Goal: Information Seeking & Learning: Learn about a topic

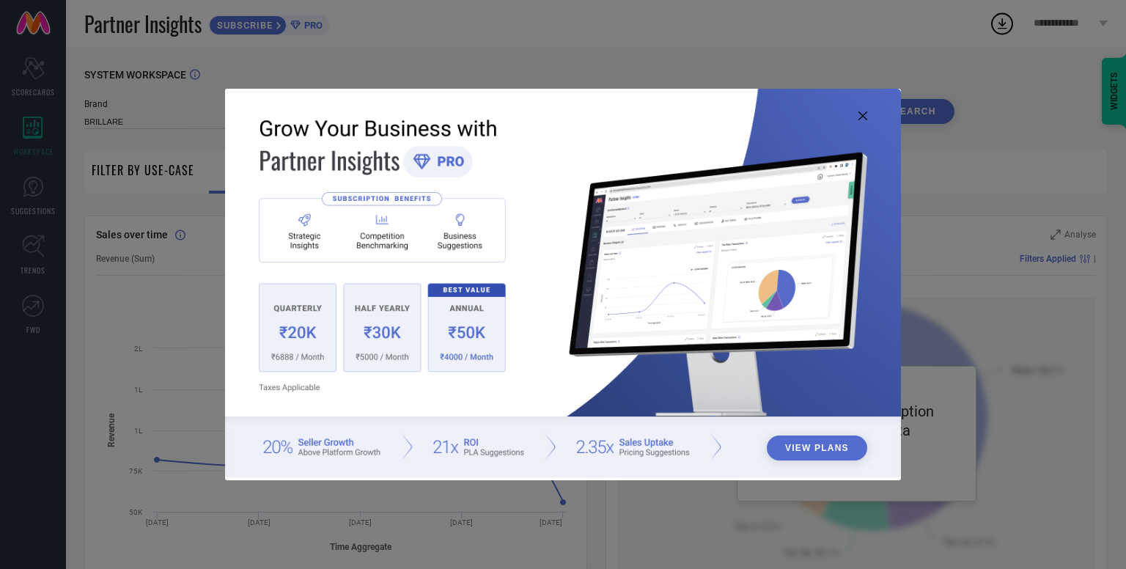
click at [865, 112] on icon at bounding box center [863, 115] width 9 height 9
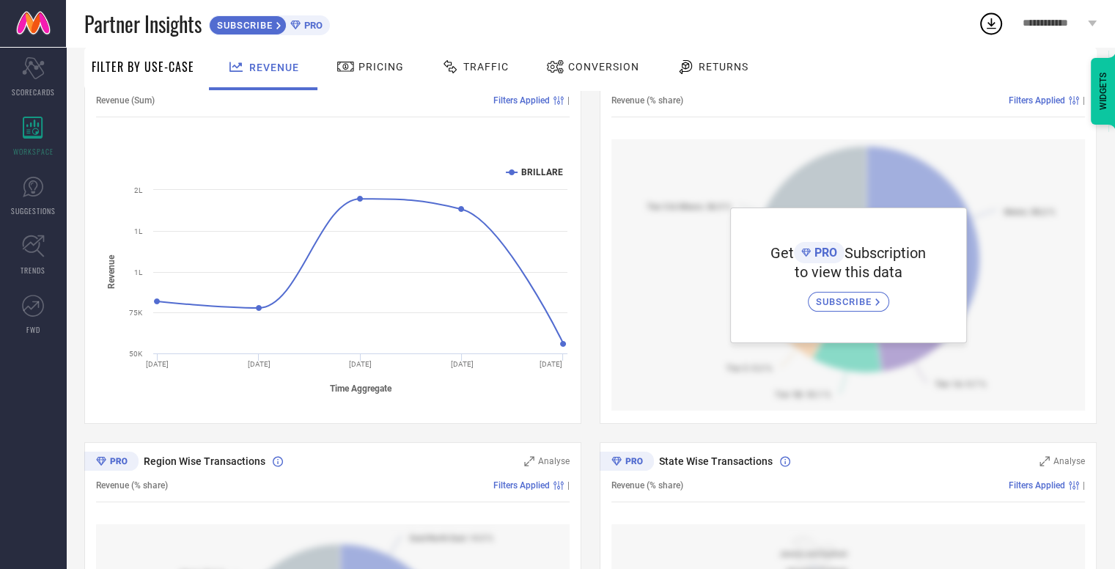
scroll to position [150, 0]
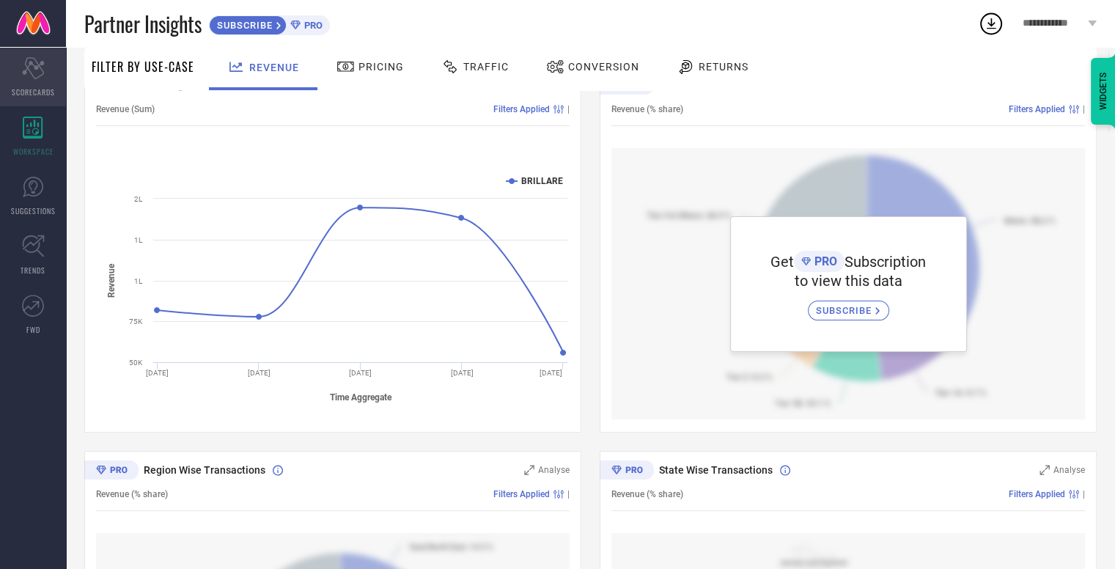
click at [31, 98] on div "Scorecard SCORECARDS" at bounding box center [33, 77] width 66 height 59
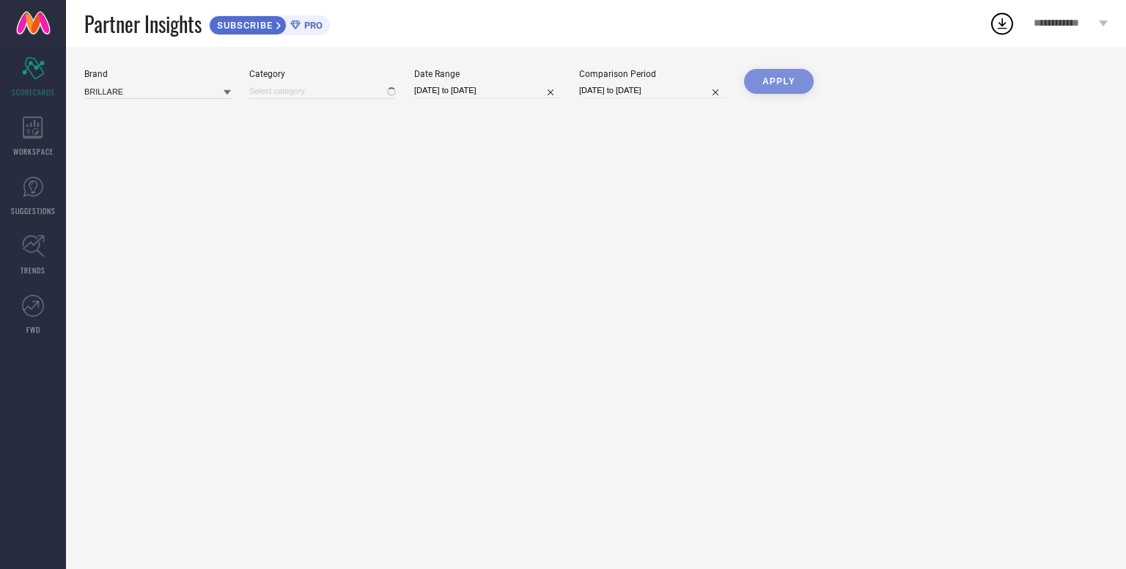
type input "All"
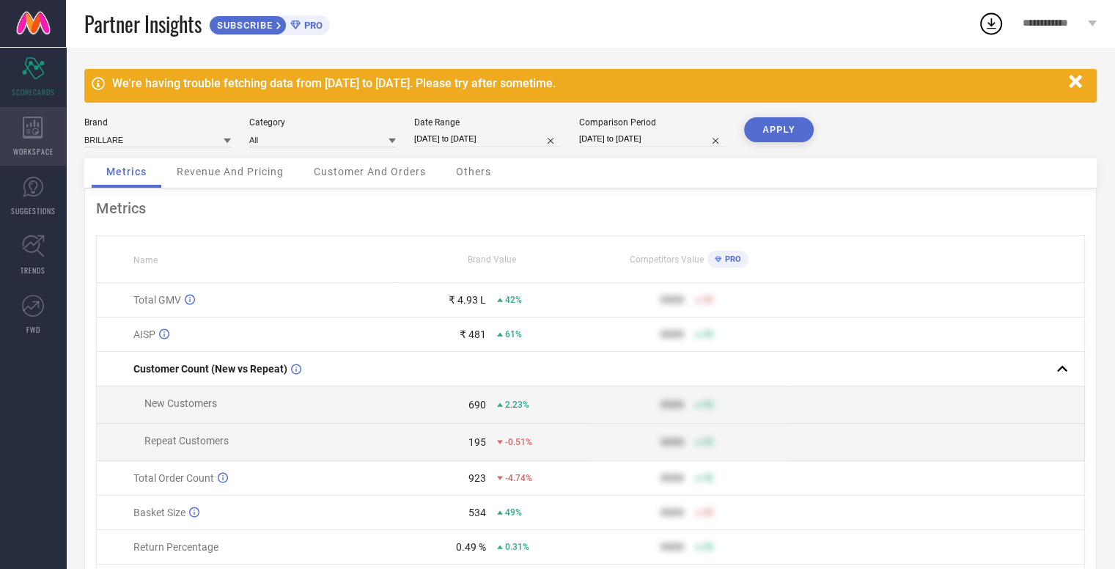
click at [40, 149] on span "WORKSPACE" at bounding box center [33, 151] width 40 height 11
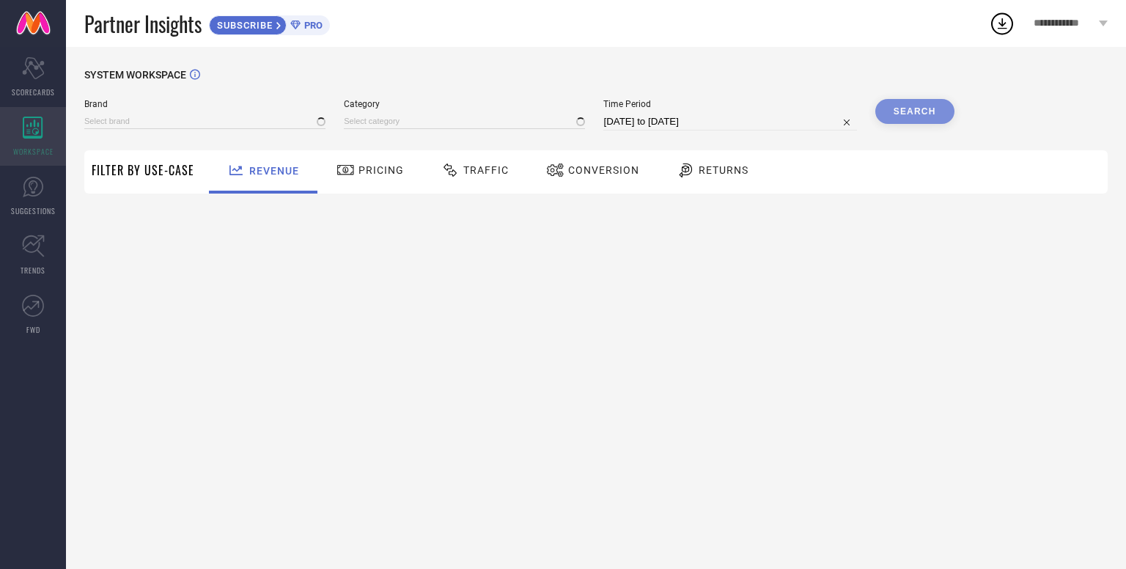
type input "BRILLARE"
type input "All"
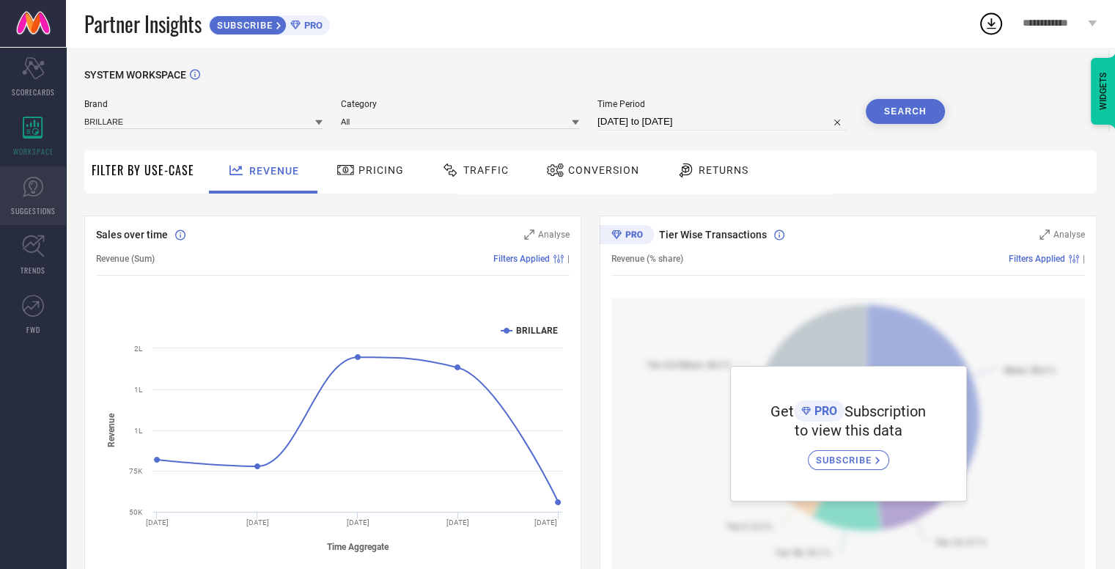
click at [44, 187] on link "SUGGESTIONS" at bounding box center [33, 195] width 66 height 59
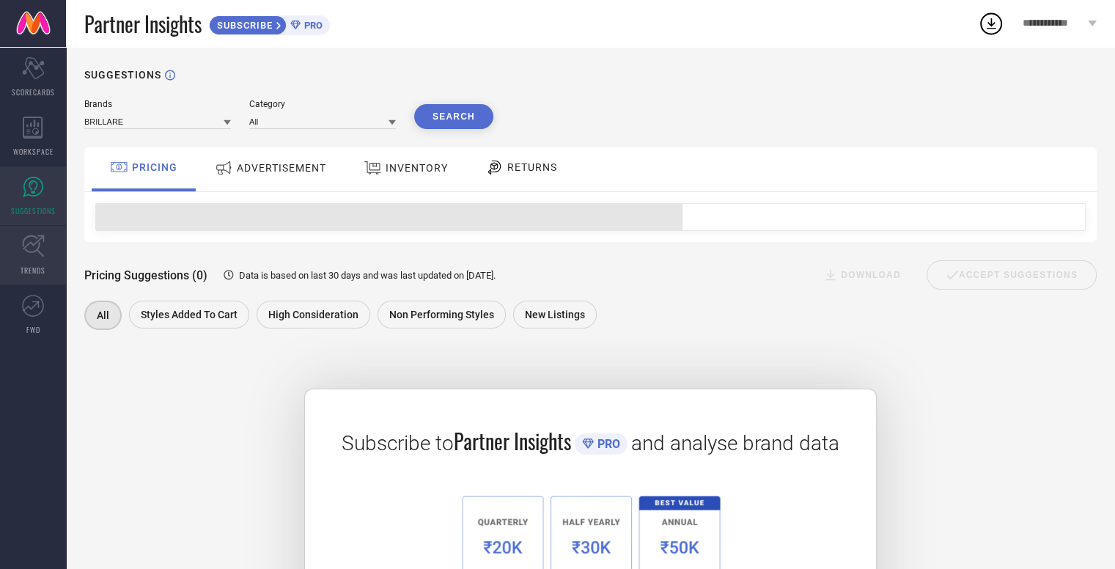
click at [44, 258] on link "TRENDS" at bounding box center [33, 255] width 66 height 59
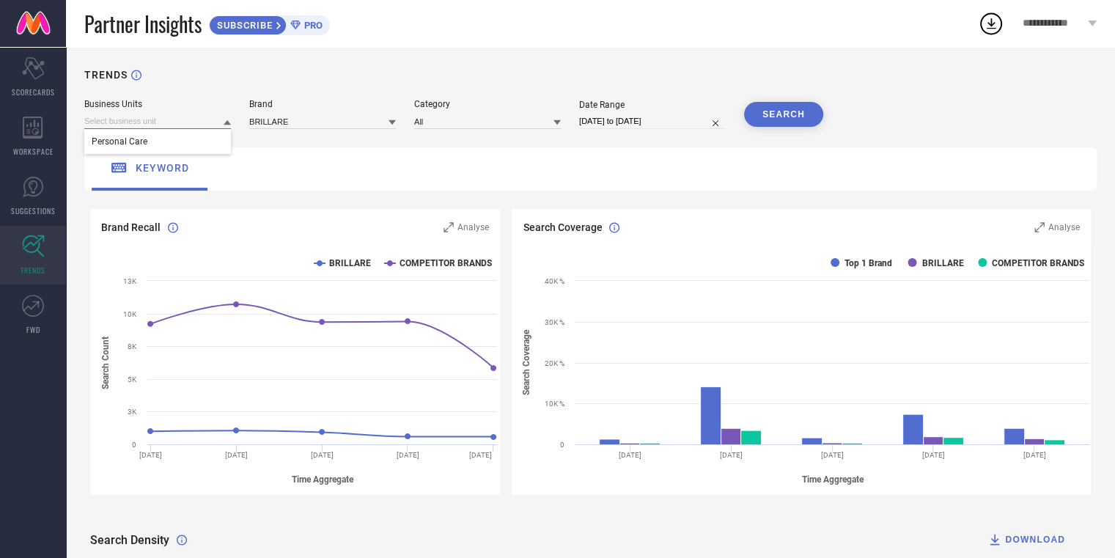
click at [211, 119] on input at bounding box center [157, 121] width 147 height 15
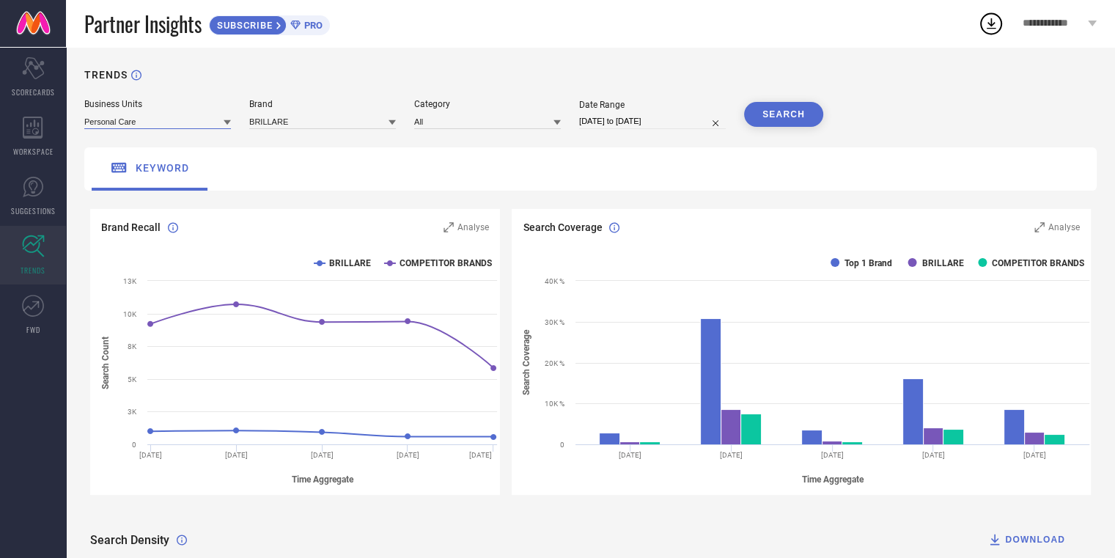
scroll to position [22, 0]
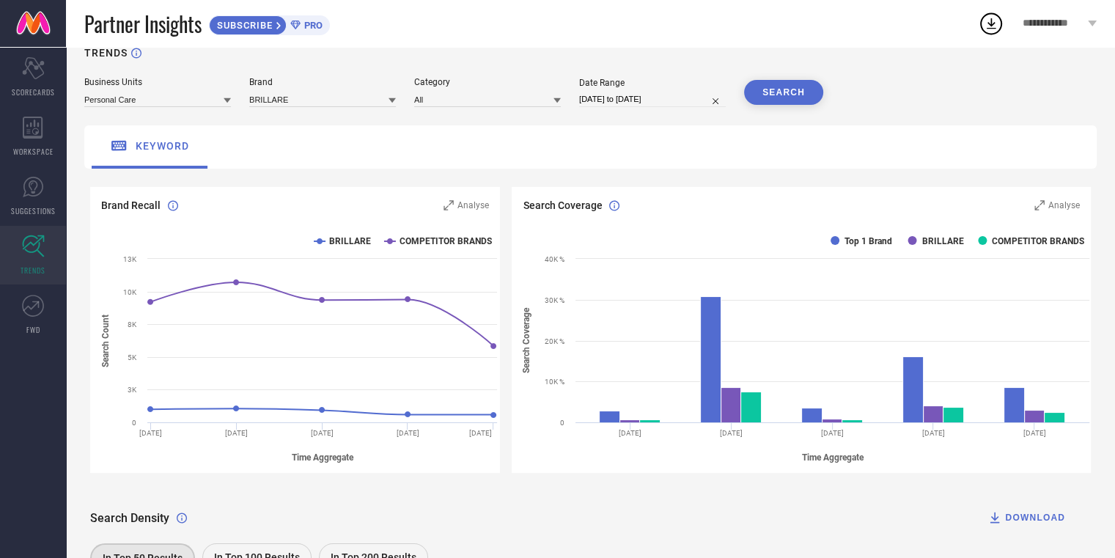
click at [563, 110] on div "TRENDS Business Units Personal Care Brand BRILLARE Category All Date Range 17-0…" at bounding box center [590, 394] width 1049 height 739
click at [559, 103] on icon at bounding box center [557, 100] width 7 height 7
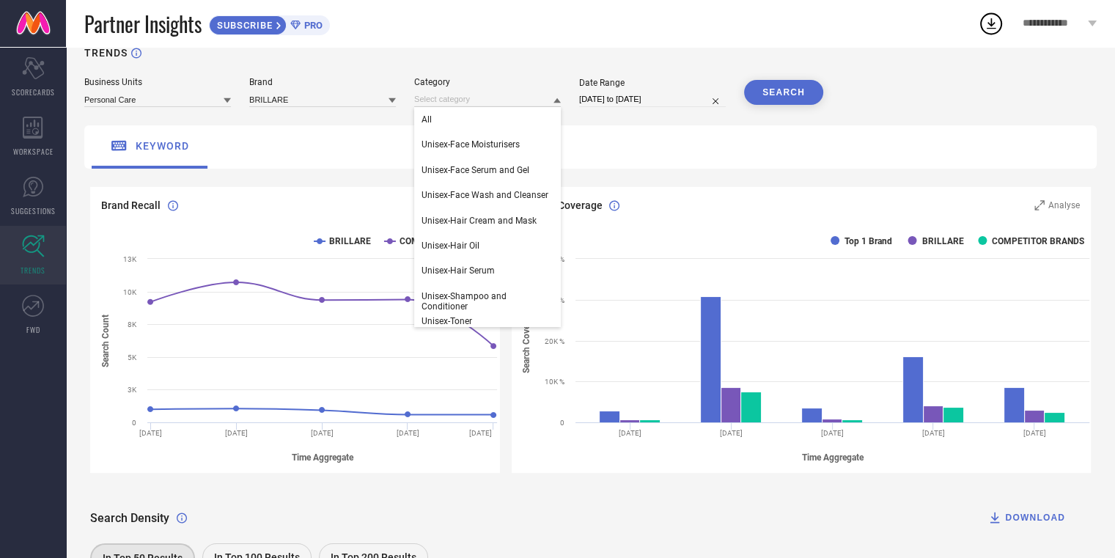
click at [559, 103] on icon at bounding box center [557, 100] width 7 height 5
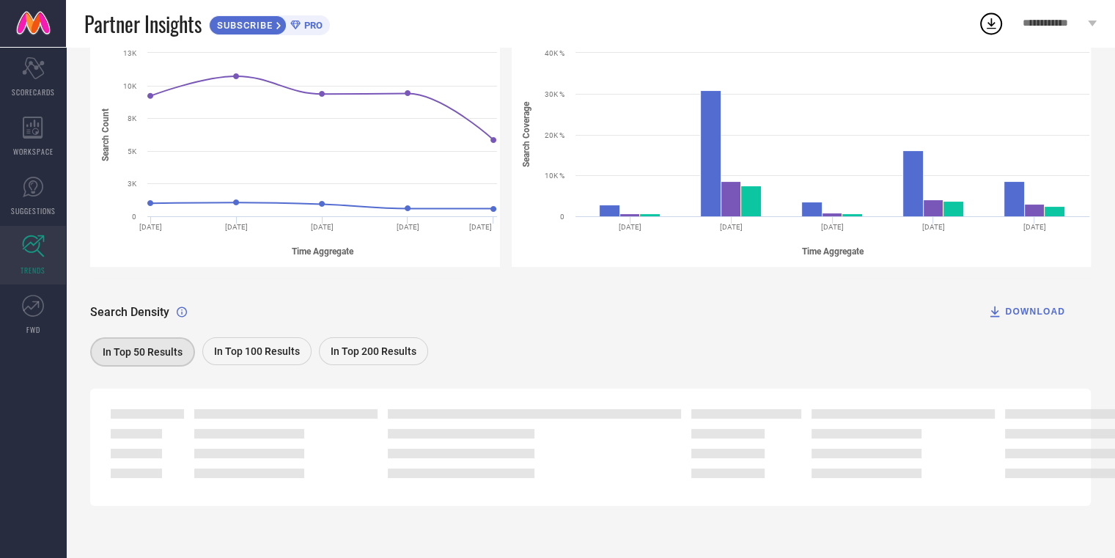
scroll to position [0, 0]
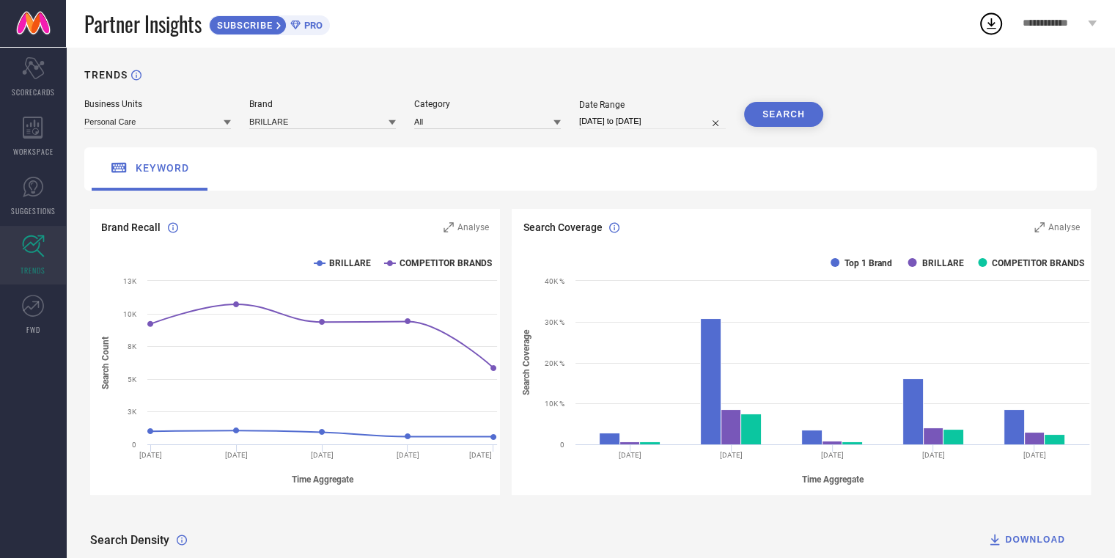
click at [34, 19] on link at bounding box center [33, 23] width 66 height 47
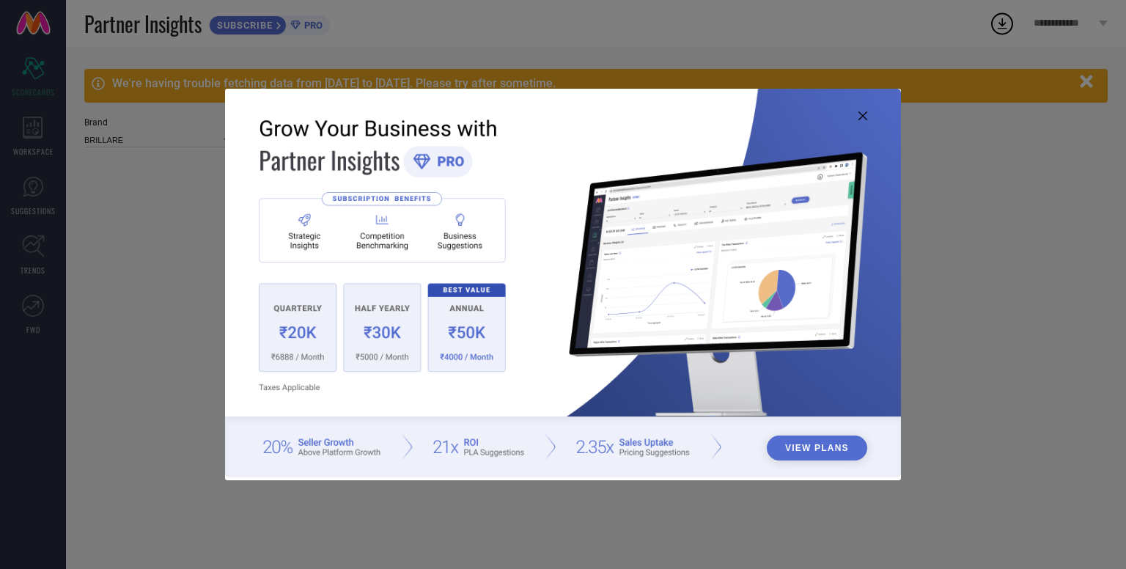
type input "All"
click at [863, 112] on icon at bounding box center [863, 115] width 9 height 9
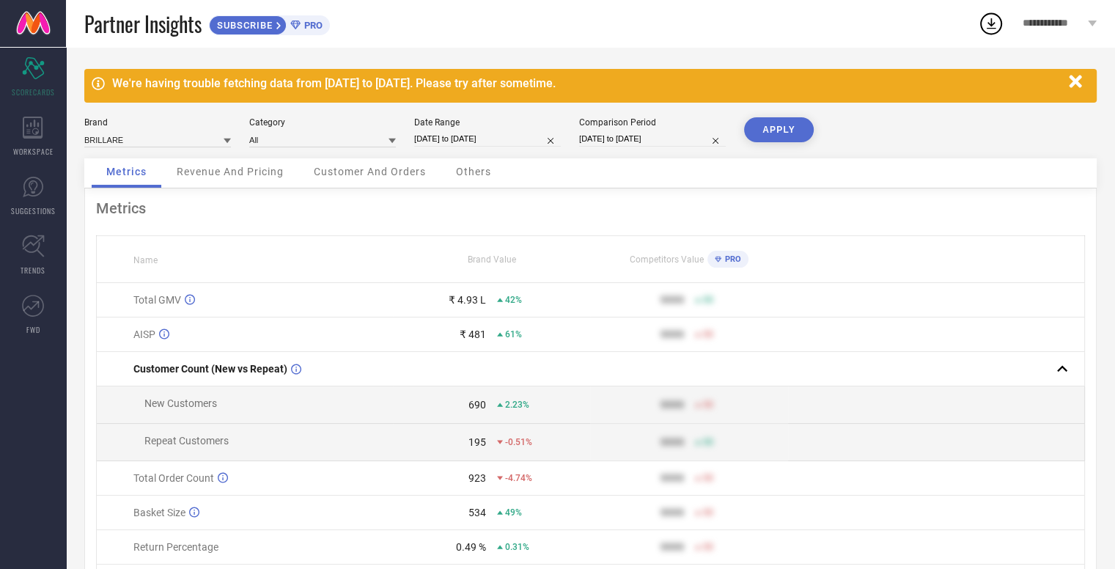
click at [1073, 81] on icon "button" at bounding box center [1075, 81] width 12 height 12
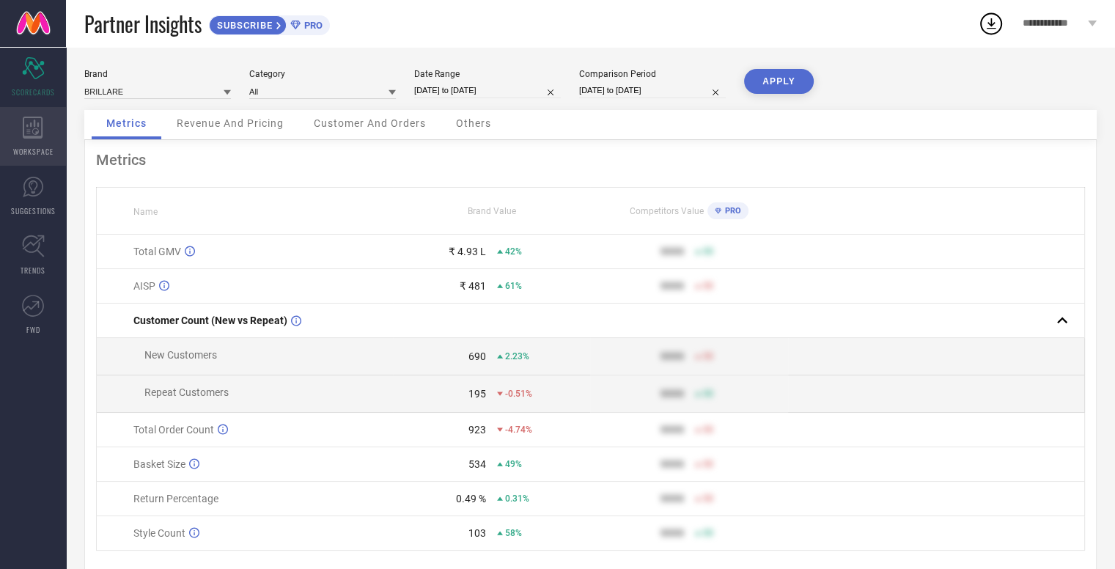
click at [31, 141] on div "WORKSPACE" at bounding box center [33, 136] width 66 height 59
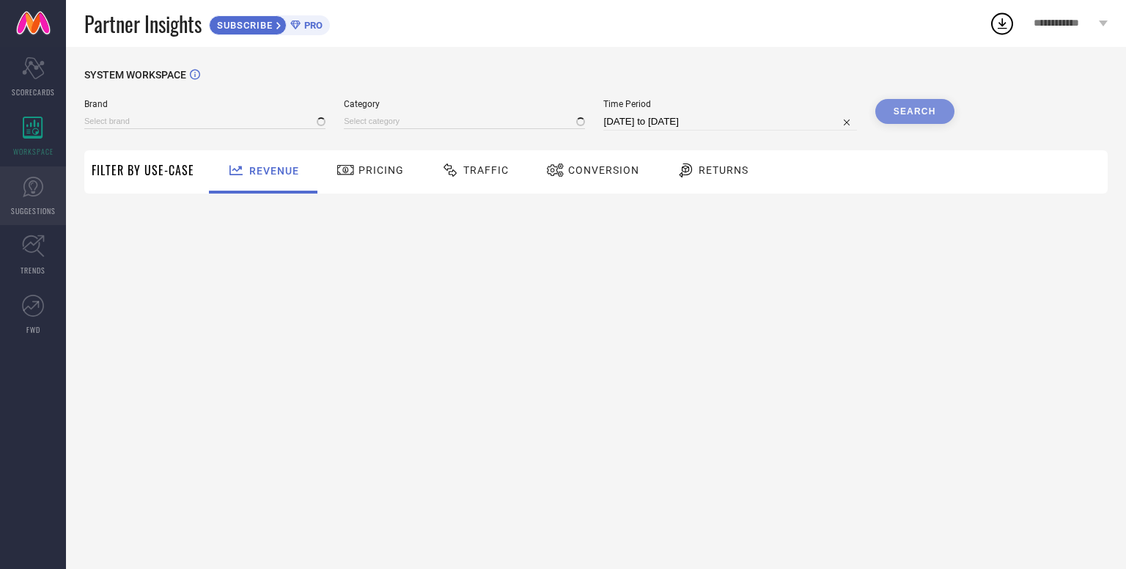
type input "BRILLARE"
type input "All"
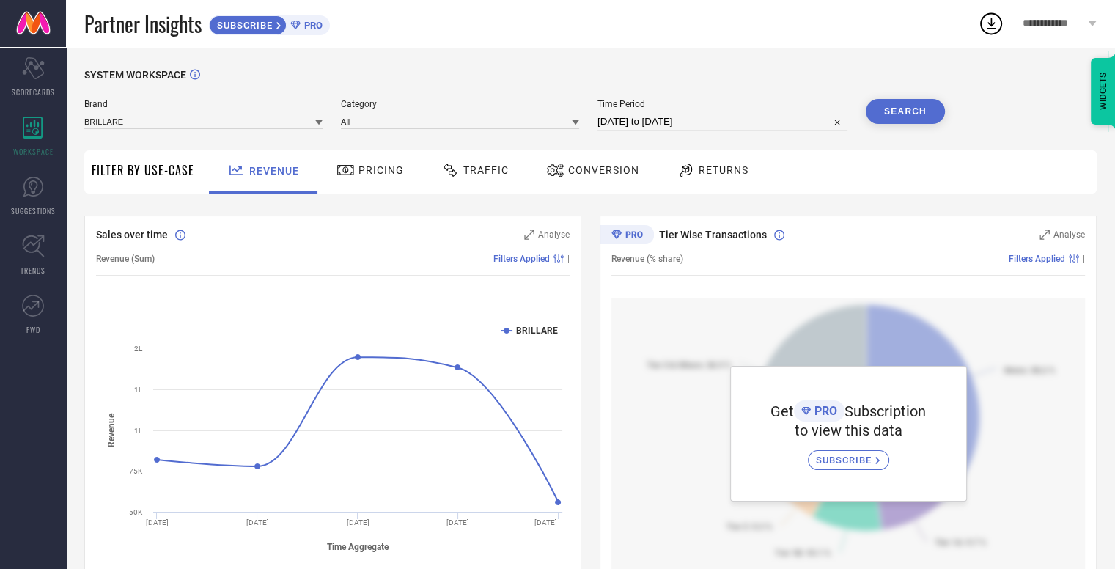
click at [1081, 21] on span "**********" at bounding box center [1054, 24] width 62 height 12
click at [776, 54] on div "SYSTEM WORKSPACE Brand BRILLARE Category All Time Period 17-07-2025 to 16-08-20…" at bounding box center [590, 518] width 1049 height 942
click at [360, 178] on div "Pricing" at bounding box center [370, 170] width 75 height 25
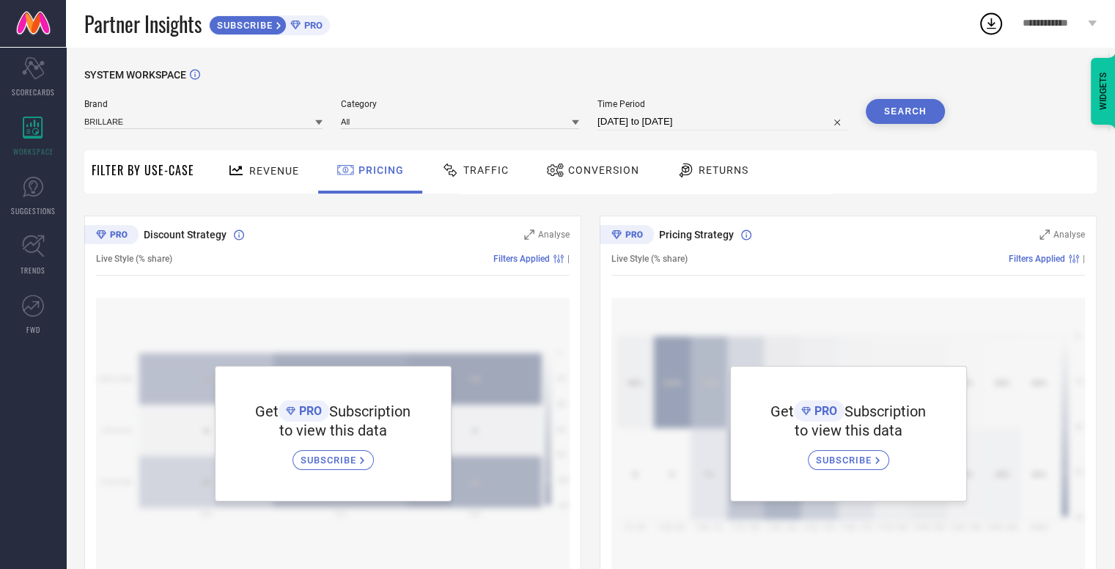
click at [465, 176] on span "Traffic" at bounding box center [485, 170] width 45 height 12
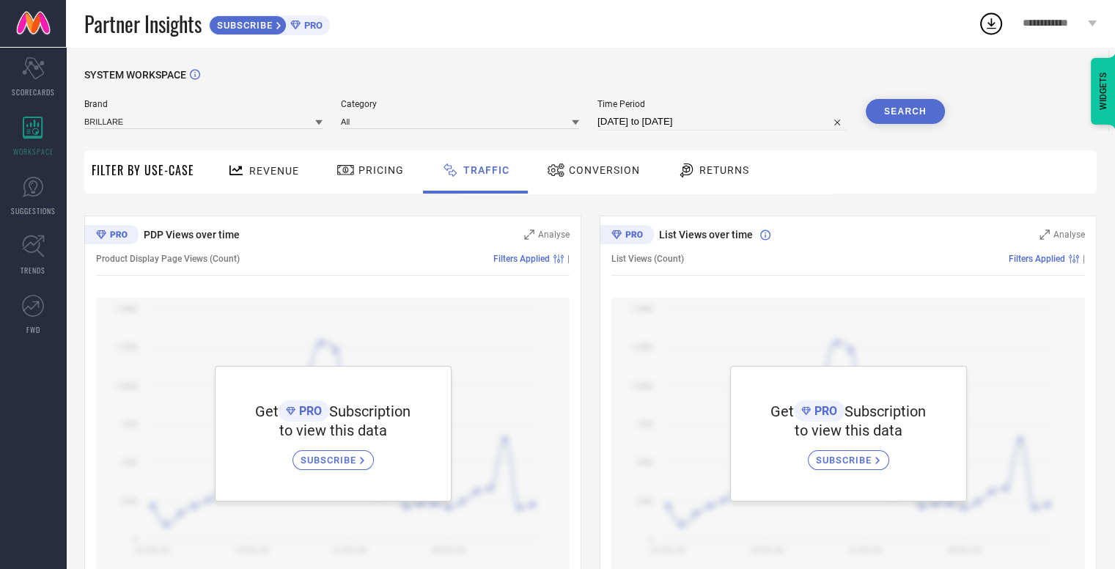
click at [175, 178] on span "Filter By Use-Case" at bounding box center [143, 170] width 103 height 18
click at [43, 85] on div "Scorecard SCORECARDS" at bounding box center [33, 77] width 66 height 59
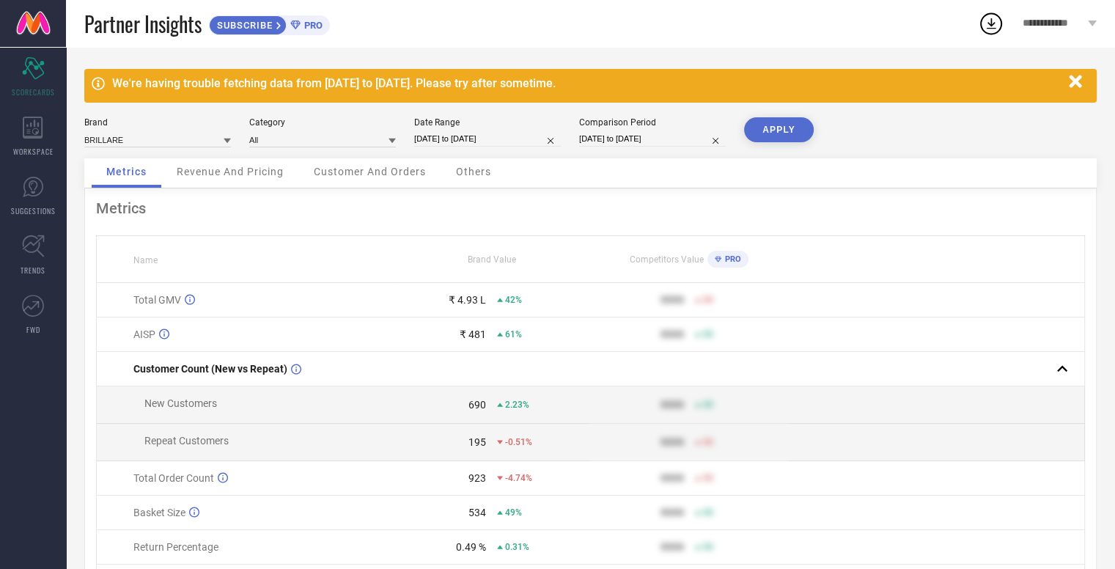
click at [39, 12] on link at bounding box center [33, 23] width 66 height 47
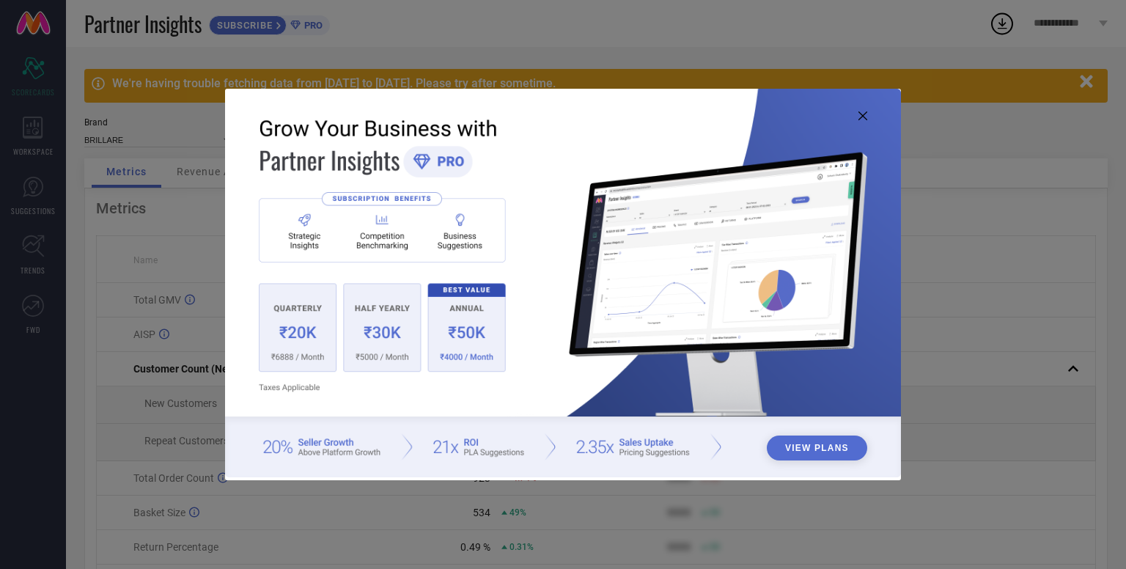
click at [867, 112] on img at bounding box center [563, 283] width 676 height 389
click at [862, 114] on icon at bounding box center [863, 115] width 9 height 9
